Goal: Transaction & Acquisition: Subscribe to service/newsletter

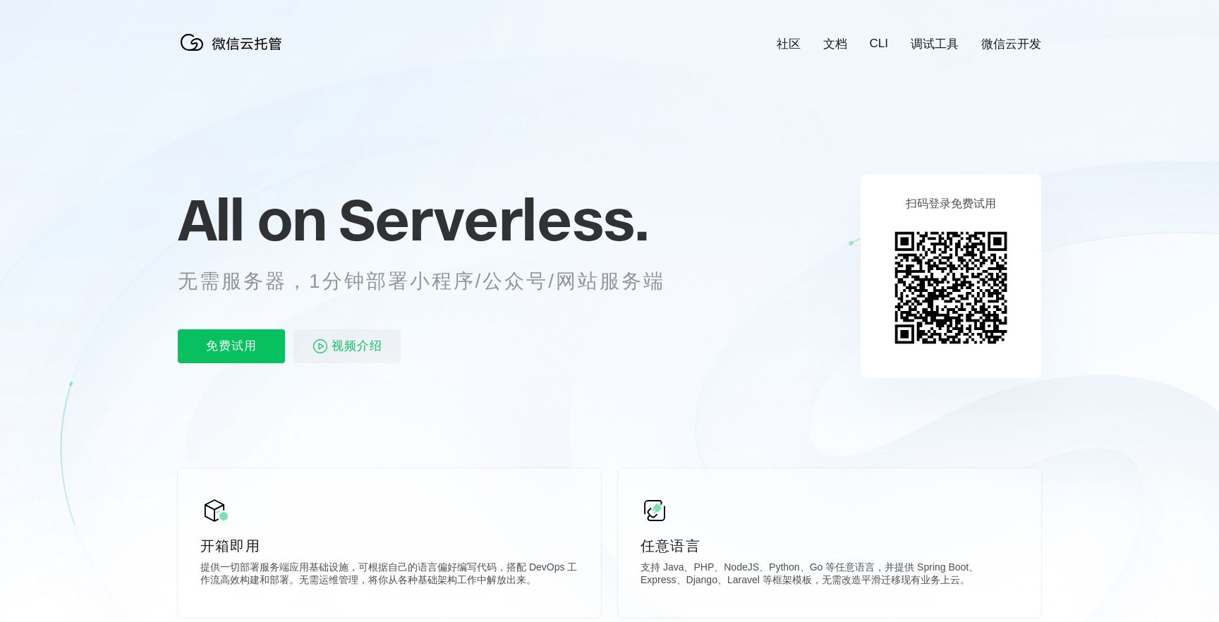
scroll to position [0, 2509]
click at [230, 45] on img at bounding box center [234, 42] width 113 height 28
click at [1087, 110] on icon at bounding box center [609, 381] width 1354 height 762
click at [207, 43] on img at bounding box center [234, 42] width 113 height 28
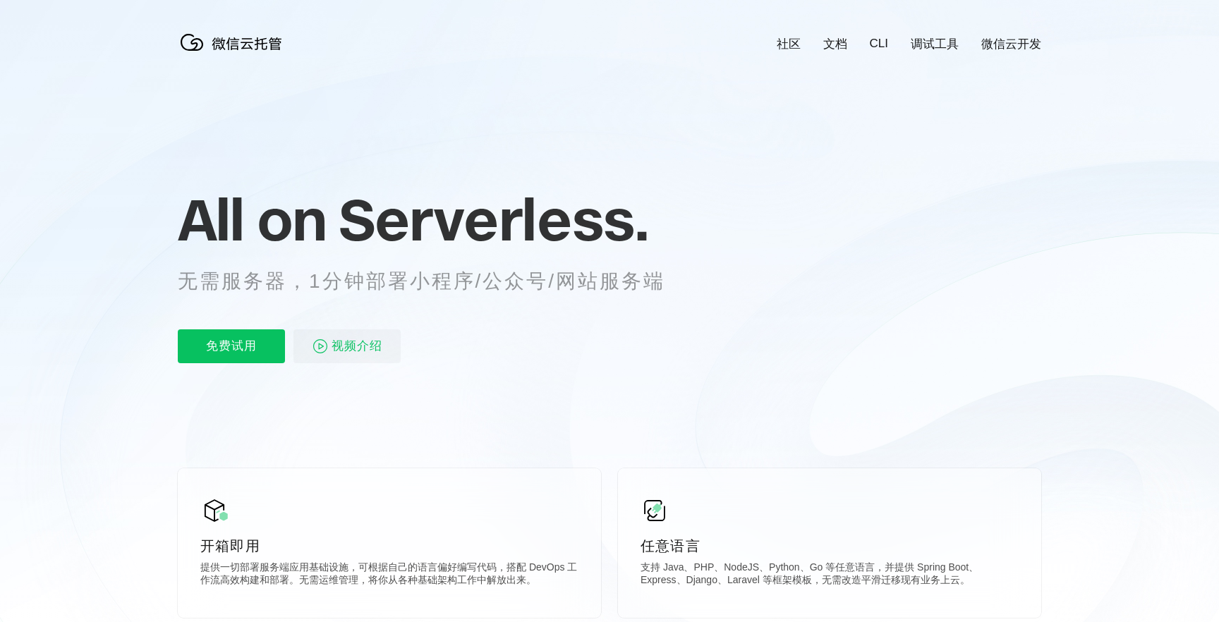
scroll to position [0, 2509]
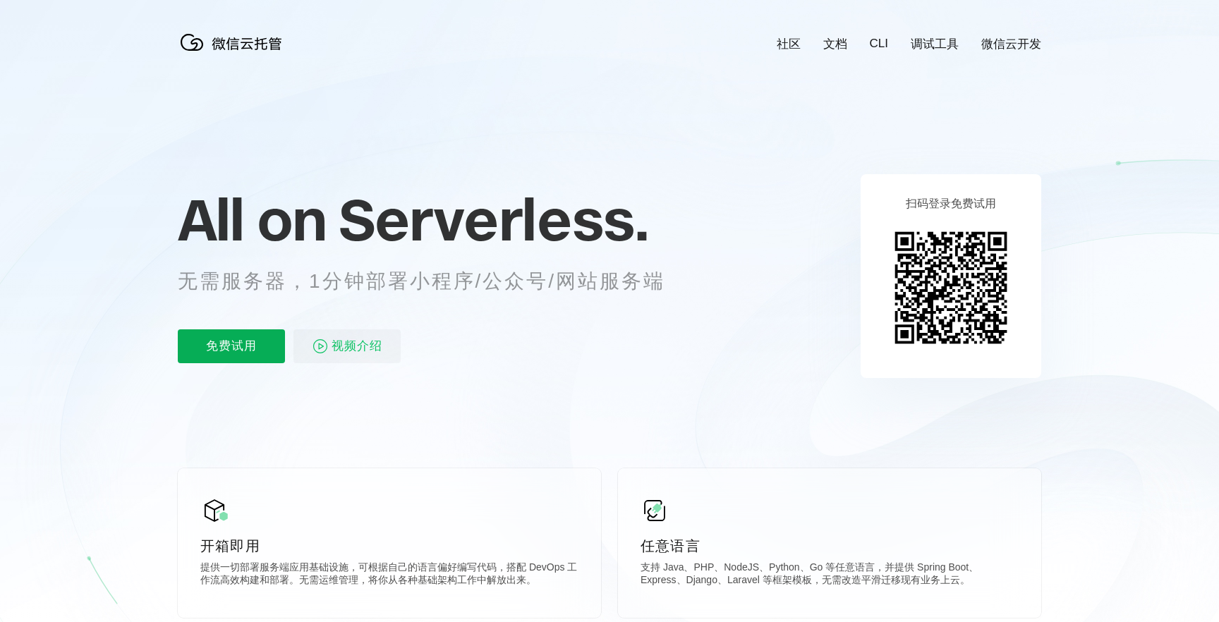
click at [259, 347] on p "免费试用" at bounding box center [231, 346] width 107 height 34
